Goal: Task Accomplishment & Management: Manage account settings

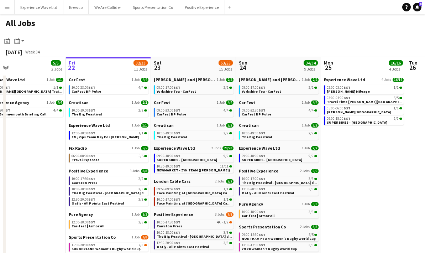
scroll to position [20, 0]
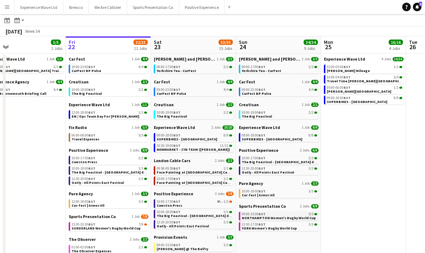
click at [270, 217] on span "NORTHAMPTON Women's Rugby World Cup" at bounding box center [278, 218] width 74 height 5
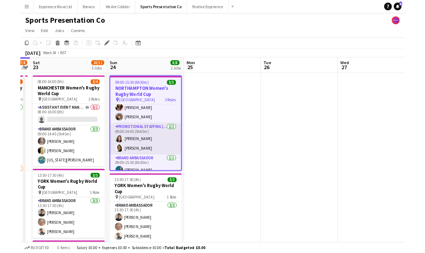
scroll to position [11, 0]
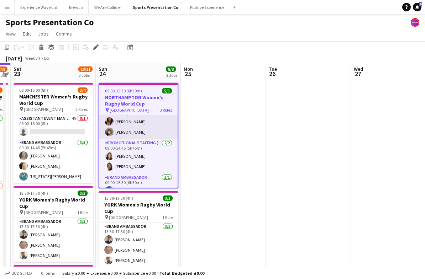
click at [147, 126] on app-card-role "Brand Ambassador [DATE] 09:00-14:45 (5h45m) [PERSON_NAME] [PERSON_NAME]" at bounding box center [138, 122] width 78 height 34
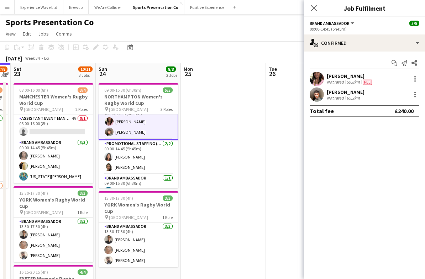
click at [390, 99] on div "[PERSON_NAME] Not rated 65.2km" at bounding box center [364, 94] width 121 height 14
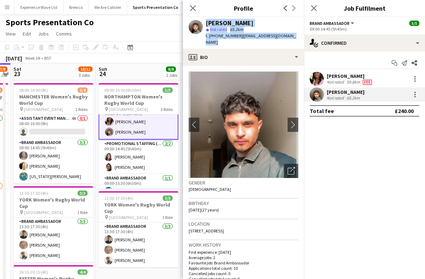
drag, startPoint x: 230, startPoint y: 44, endPoint x: 203, endPoint y: 24, distance: 33.5
click at [203, 24] on div "[PERSON_NAME] star Not rated 65.2km t. [PHONE_NUMBER] | [EMAIL_ADDRESS][DOMAIN_…" at bounding box center [243, 33] width 121 height 32
copy div "Kalam Mohammed star Not rated 65.2km t. +447961291118 | kalammohammed@hotmail.c…"
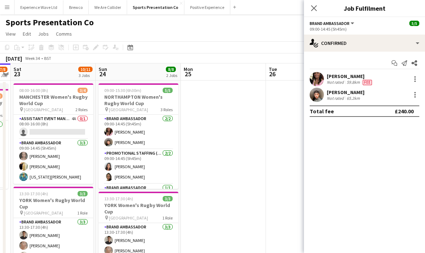
click at [230, 127] on app-date-cell at bounding box center [223, 223] width 85 height 287
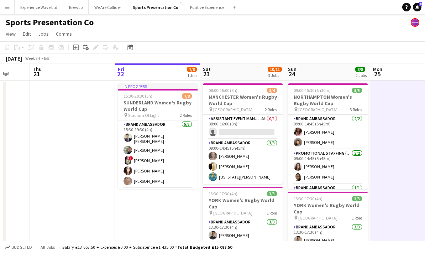
scroll to position [0, 225]
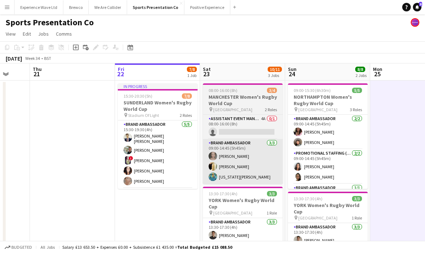
click at [259, 166] on app-card-role "Brand Ambassador 3/3 09:00-14:45 (5h45m) Samantha Vaughan Gemma Hayden georgia …" at bounding box center [243, 161] width 80 height 45
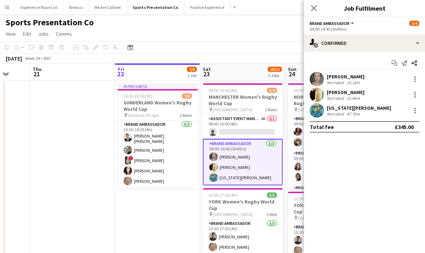
click at [394, 97] on div "Gemma Hayden Not rated 22.4km" at bounding box center [364, 94] width 121 height 14
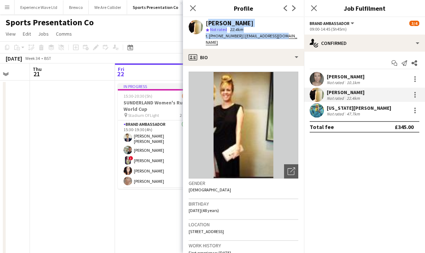
drag, startPoint x: 287, startPoint y: 36, endPoint x: 213, endPoint y: 24, distance: 74.3
click at [206, 22] on div "Gemma Hayden star Not rated 22.4km t. +447841997837 | ghaydenpr@gmail.com" at bounding box center [243, 33] width 121 height 32
copy div "Gemma Hayden star Not rated 22.4km t. +447841997837 | ghaydenpr@gmail.com"
